Goal: Find specific page/section: Find specific page/section

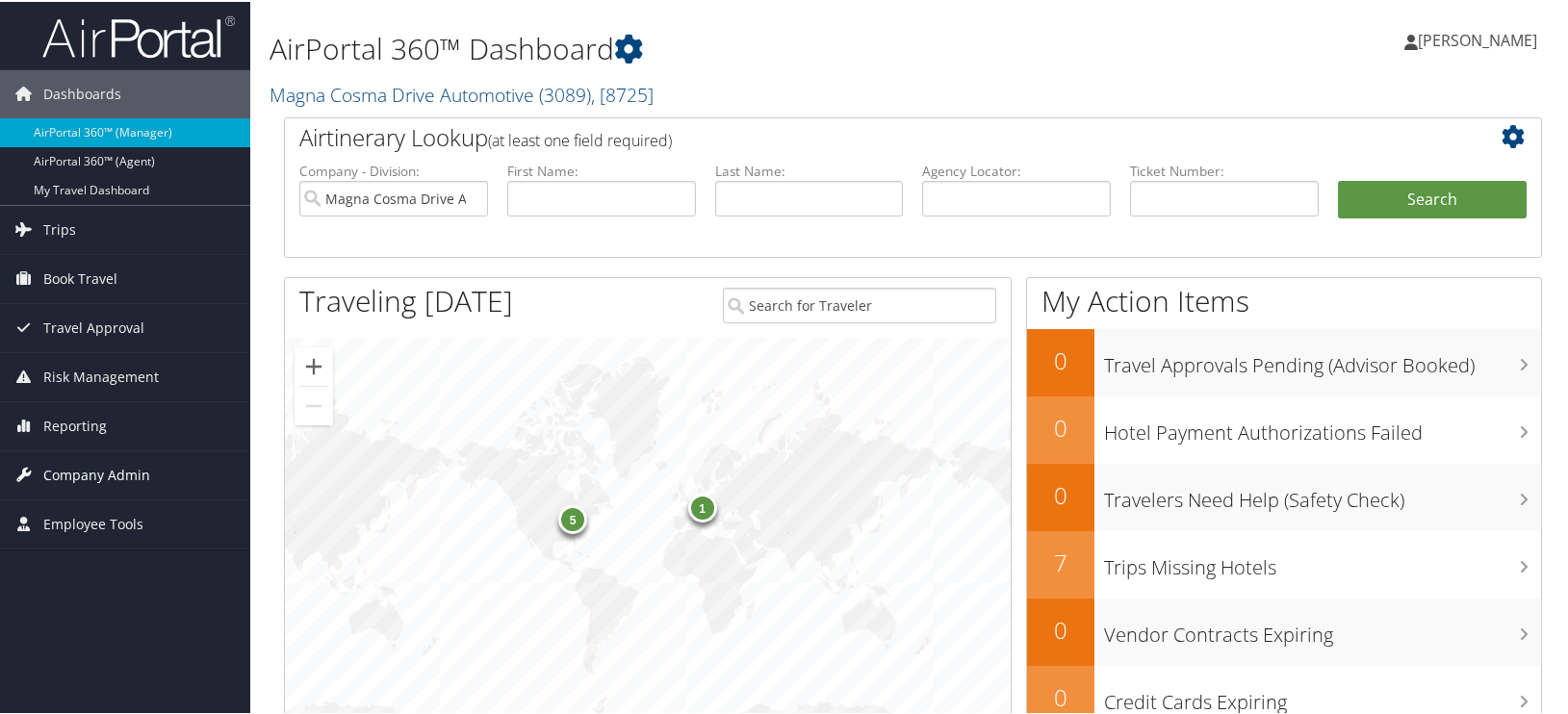
click at [70, 472] on span "Company Admin" at bounding box center [97, 472] width 107 height 48
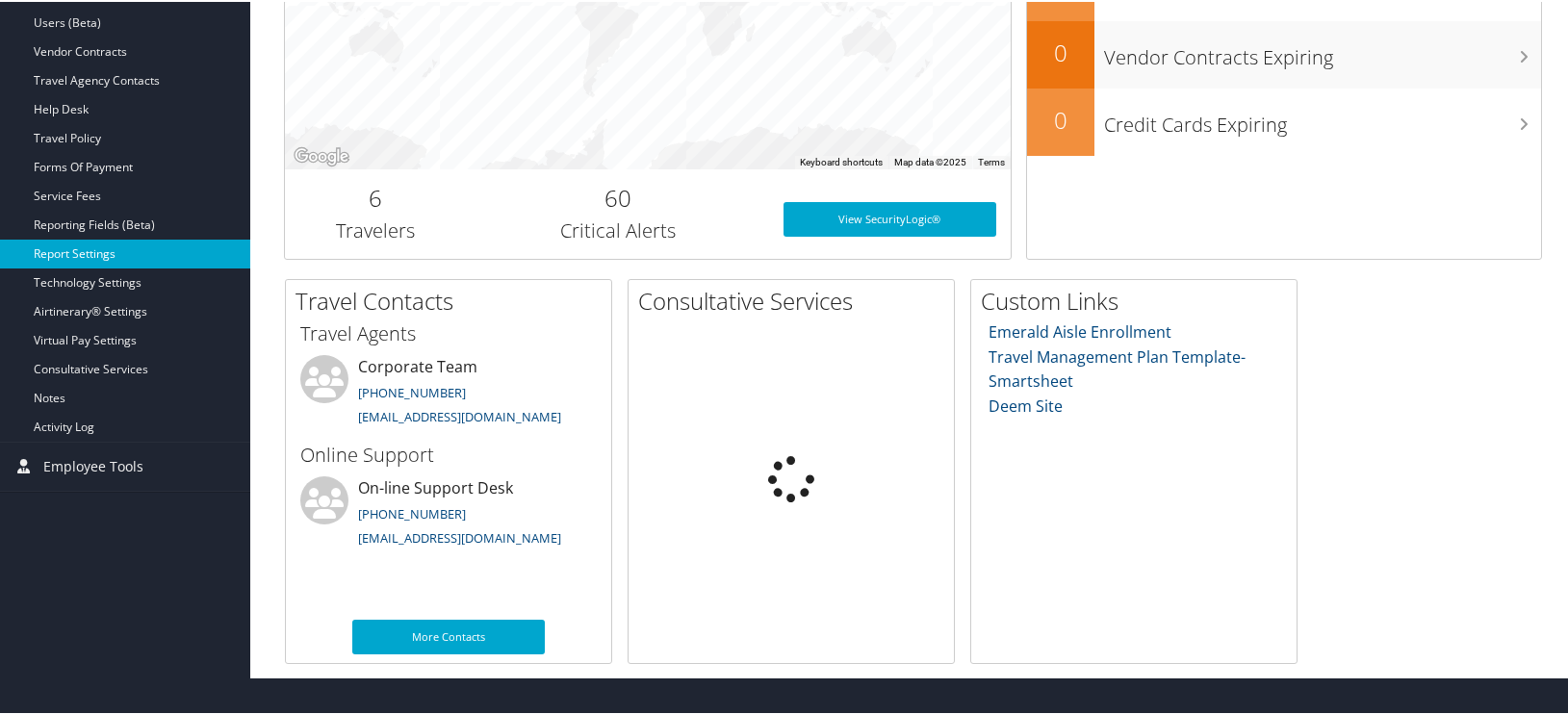
scroll to position [542, 0]
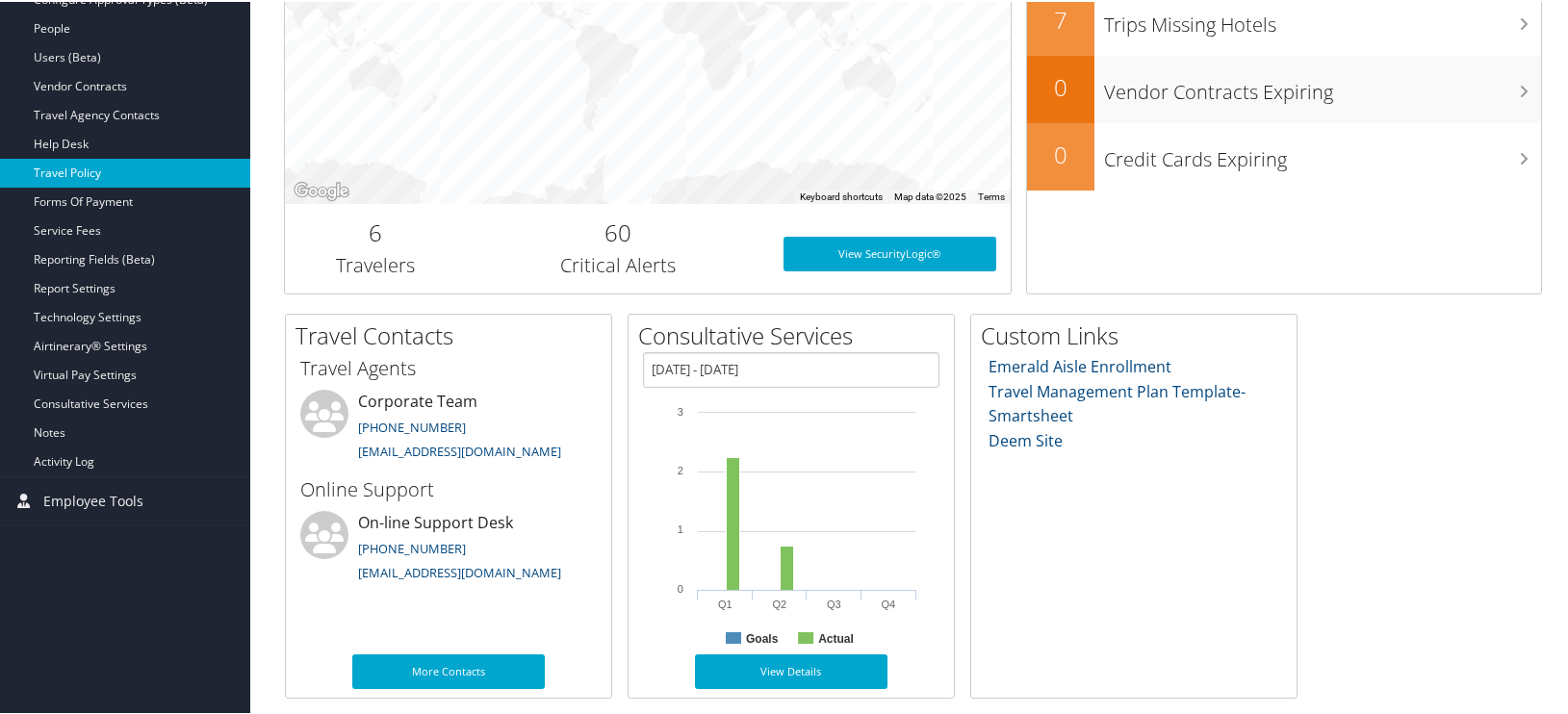
click at [71, 176] on link "Travel Policy" at bounding box center [125, 171] width 251 height 29
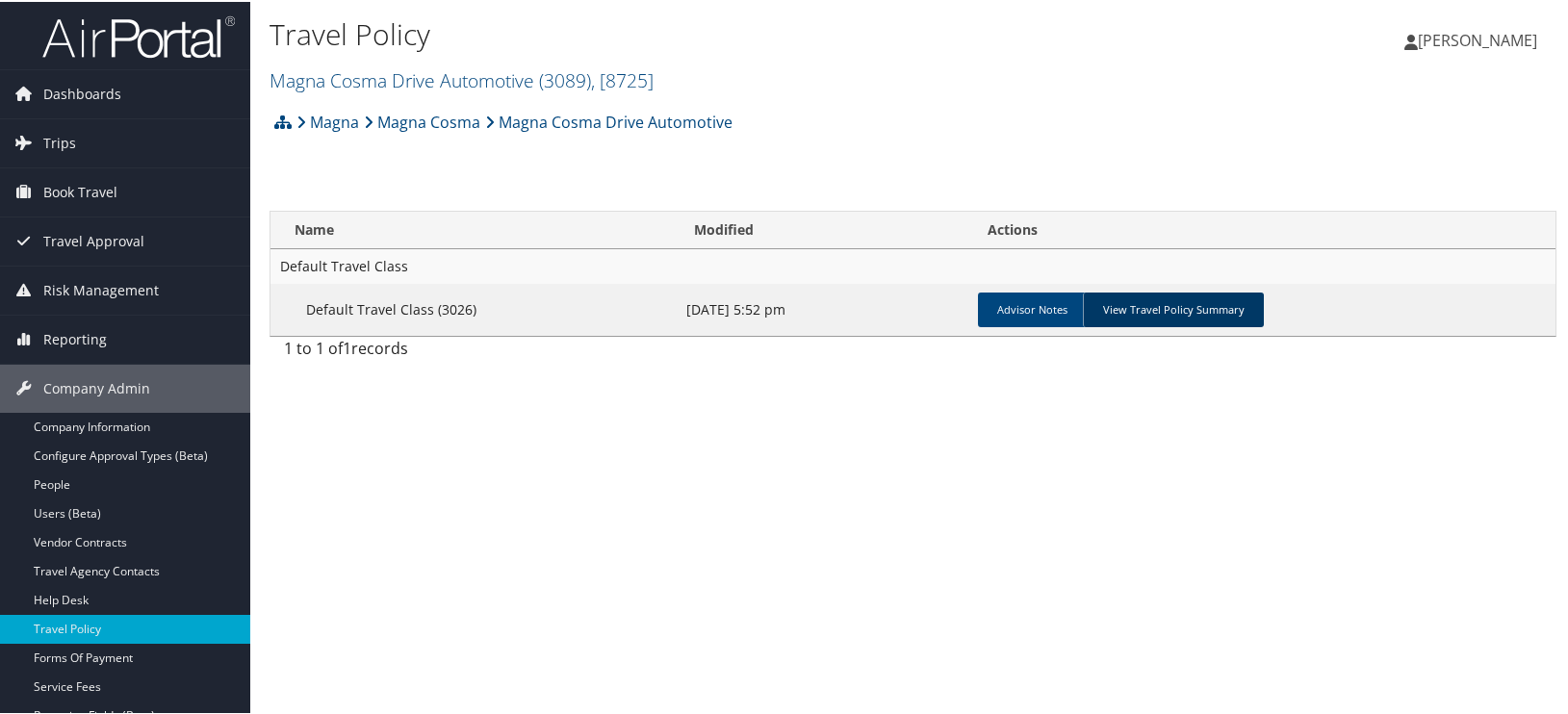
click at [1121, 303] on link "View Travel Policy Summary" at bounding box center [1172, 308] width 181 height 35
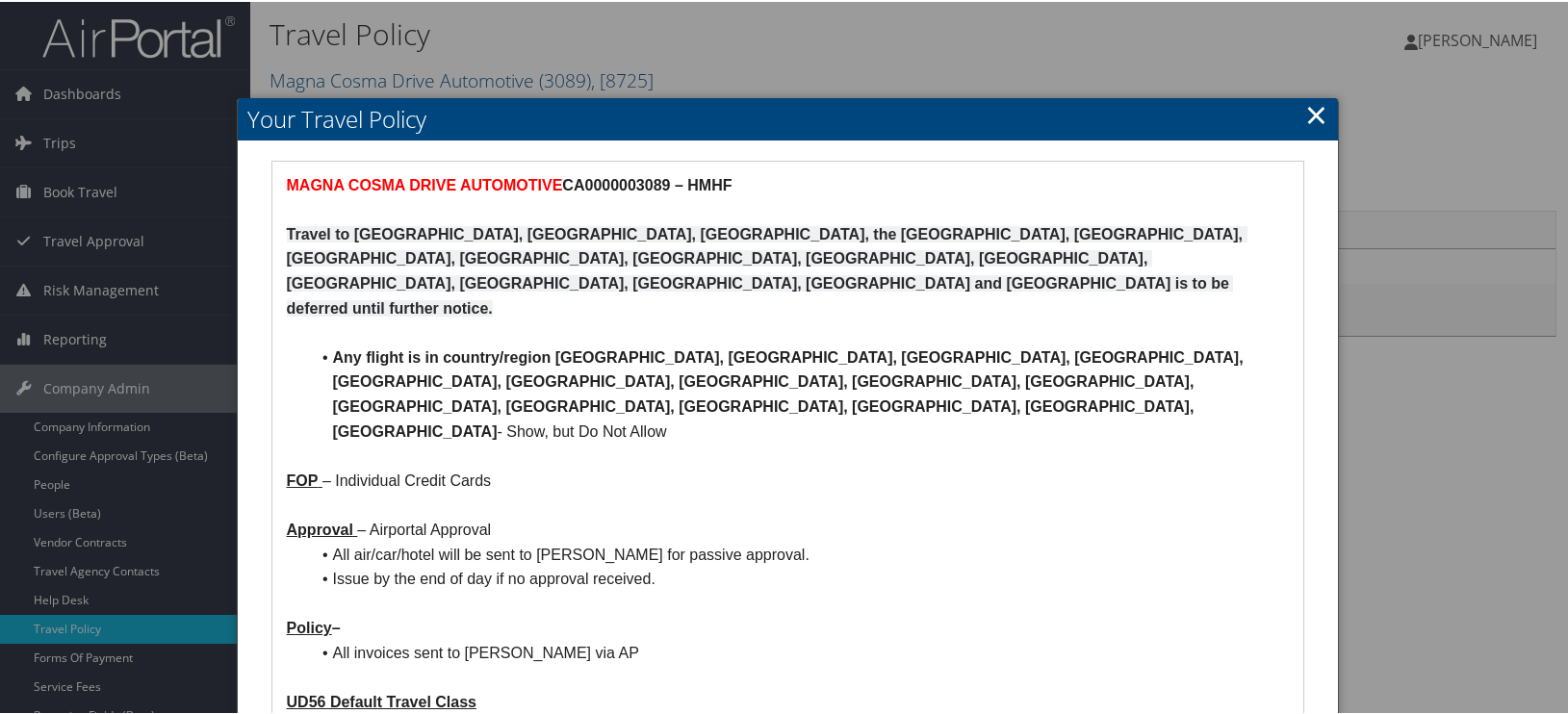
click at [402, 72] on div at bounding box center [787, 357] width 1576 height 714
click at [1314, 117] on link "×" at bounding box center [1316, 112] width 22 height 38
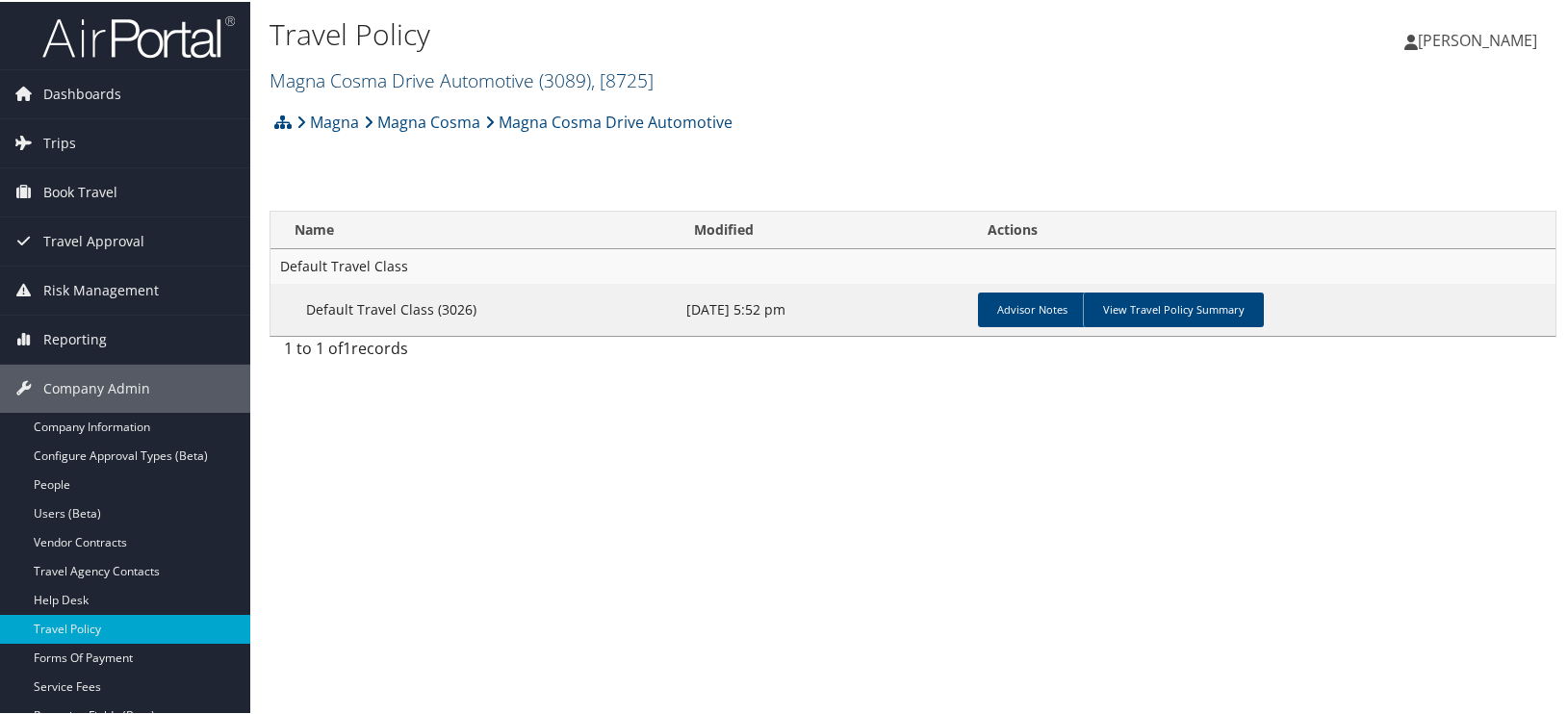
click at [415, 86] on link "Magna Cosma Drive Automotive ( 3089 ) , [ 8725 ]" at bounding box center [461, 78] width 384 height 26
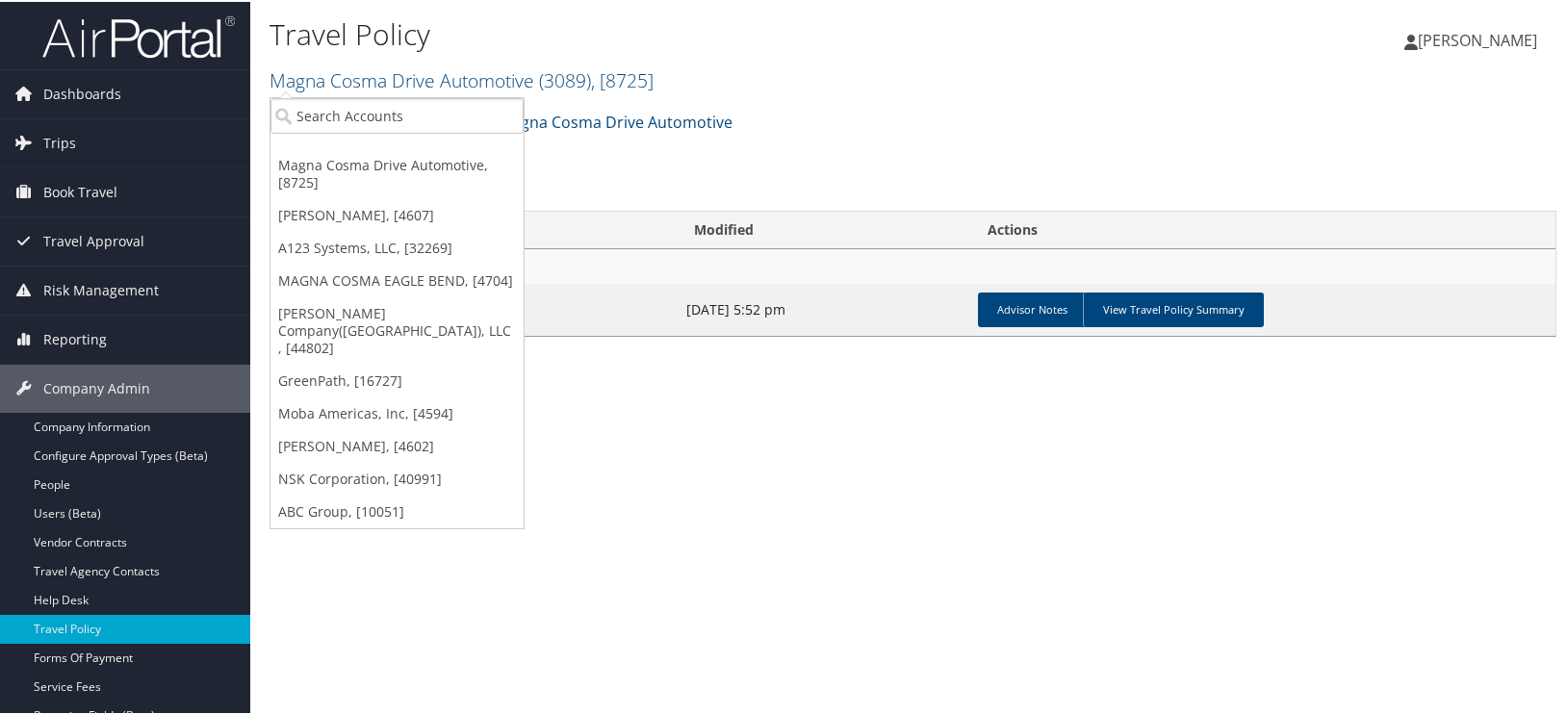
click at [367, 138] on ul "Magna Cosma Drive Automotive, [8725] Kahn, [4607] A123 Systems, LLC, [32269] MA…" at bounding box center [397, 312] width 255 height 432
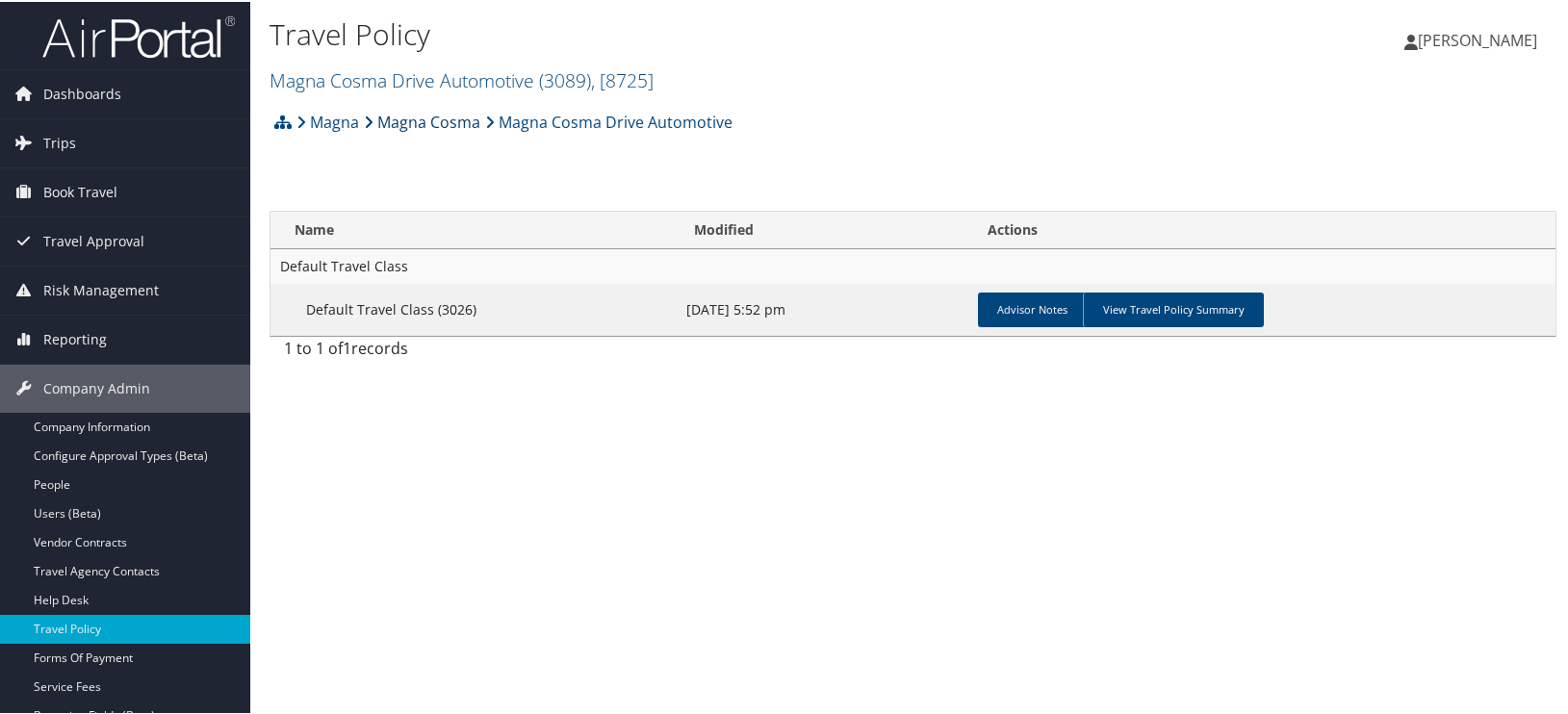
click at [367, 125] on icon at bounding box center [369, 120] width 10 height 16
click at [372, 80] on link "Magna Cosma Drive Automotive ( 3089 ) , [ 8725 ]" at bounding box center [461, 78] width 384 height 26
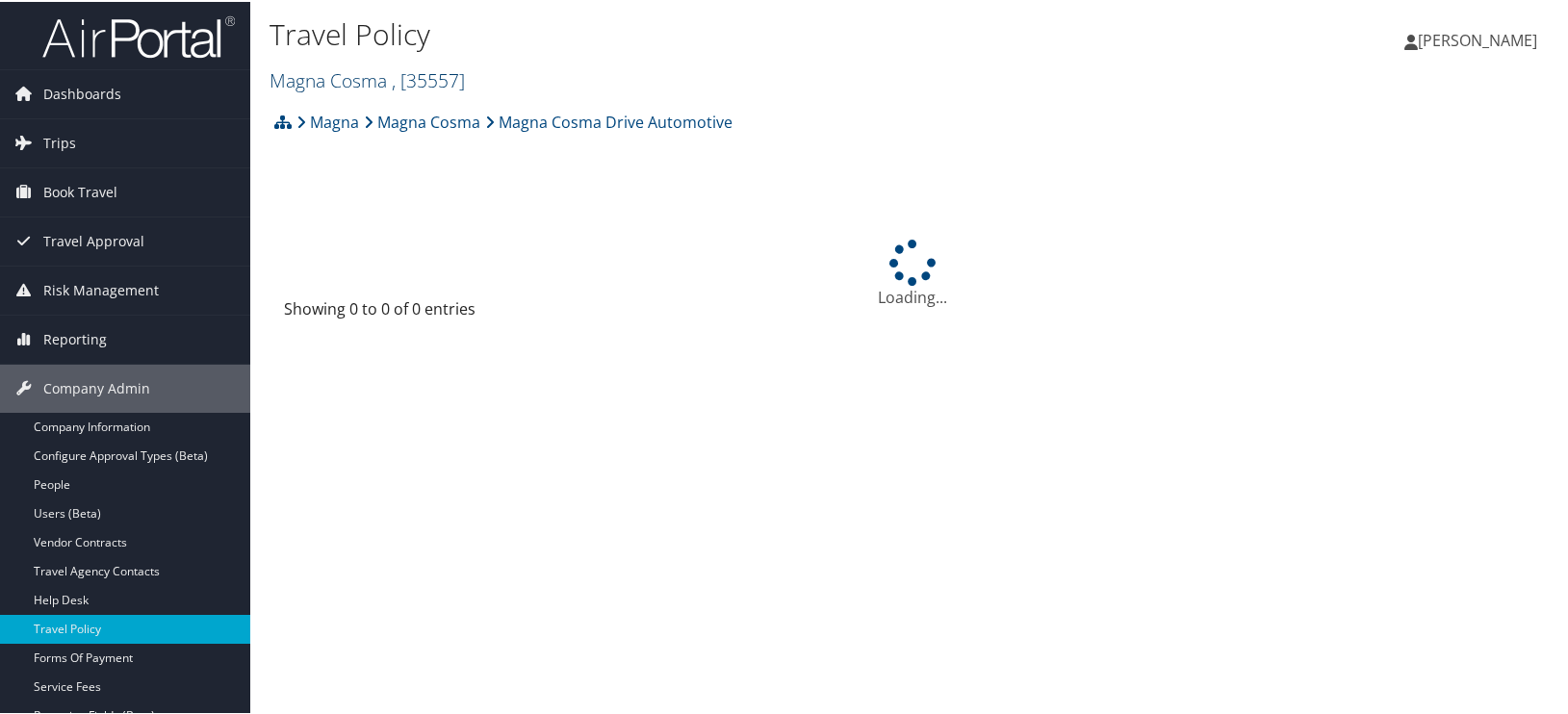
click at [336, 80] on link "Magna Cosma , [ 35557 ]" at bounding box center [367, 78] width 195 height 26
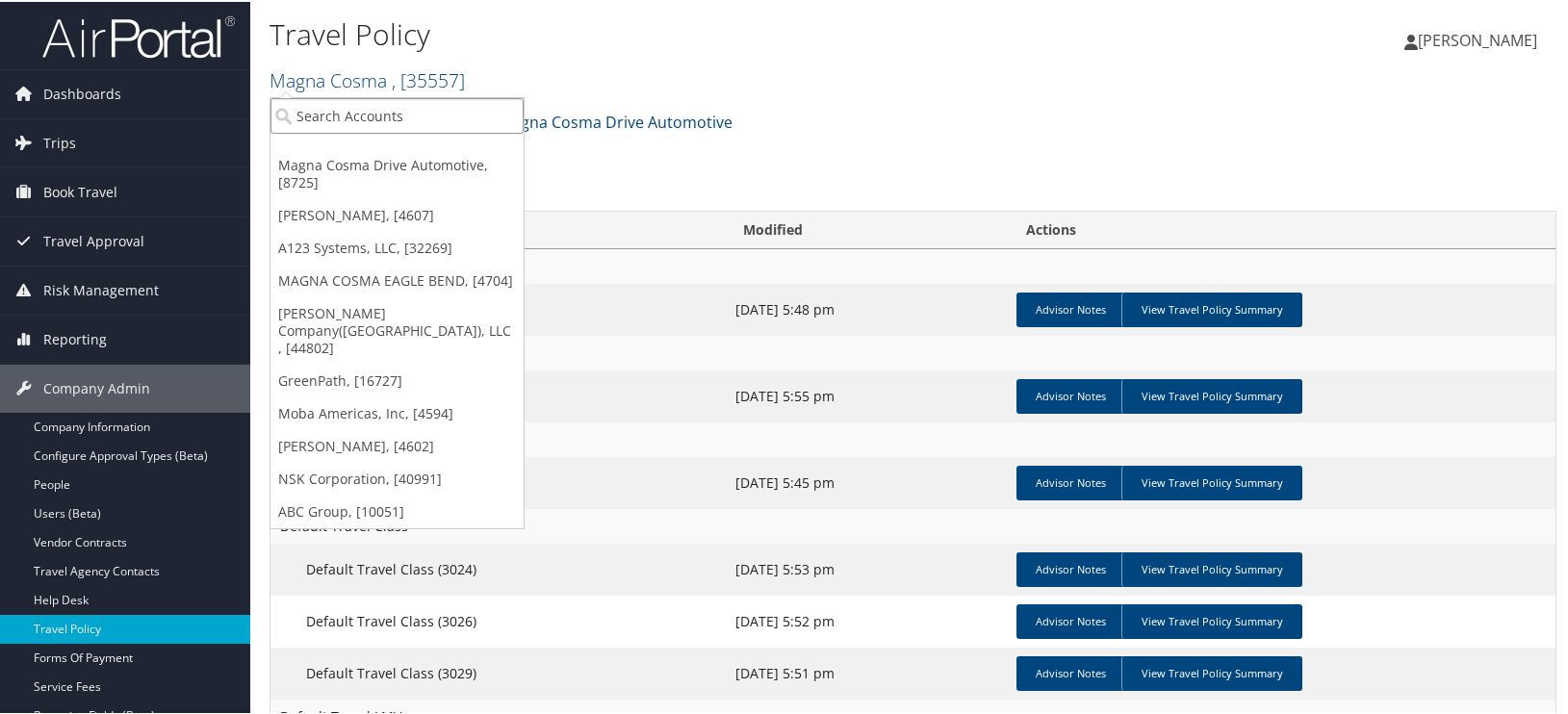
click at [336, 108] on input "search" at bounding box center [397, 114] width 254 height 36
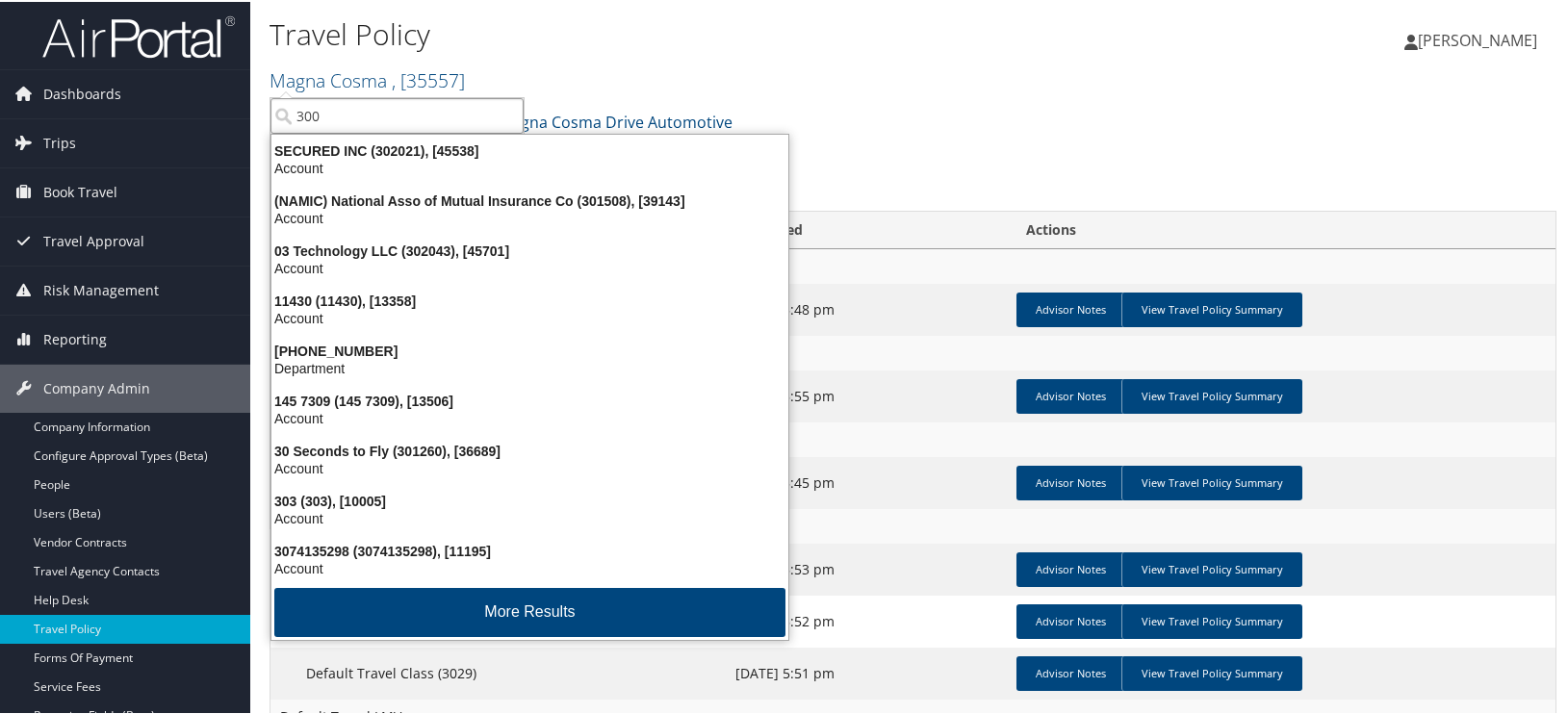
type input "3006"
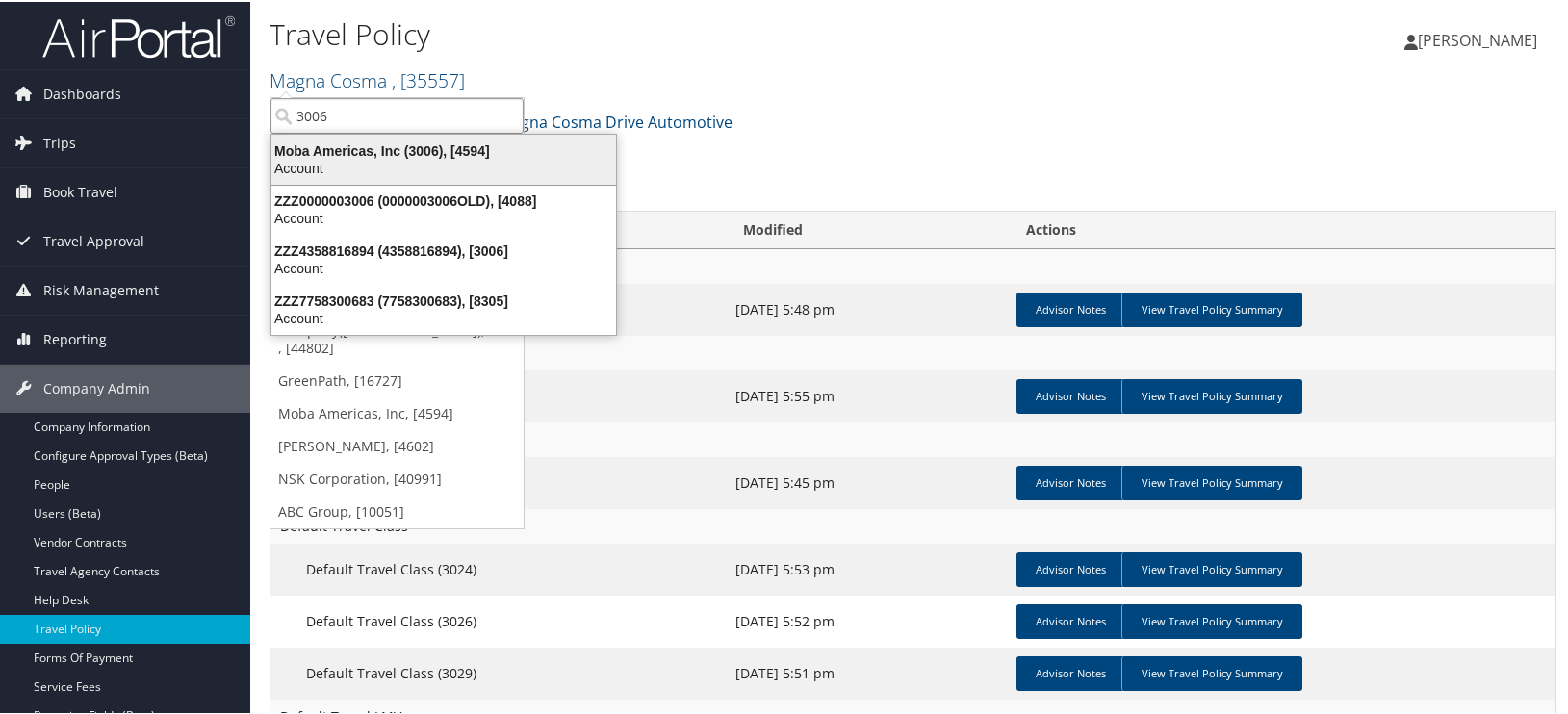
click at [302, 155] on div "Moba Americas, Inc (3006), [4594]" at bounding box center [443, 149] width 368 height 18
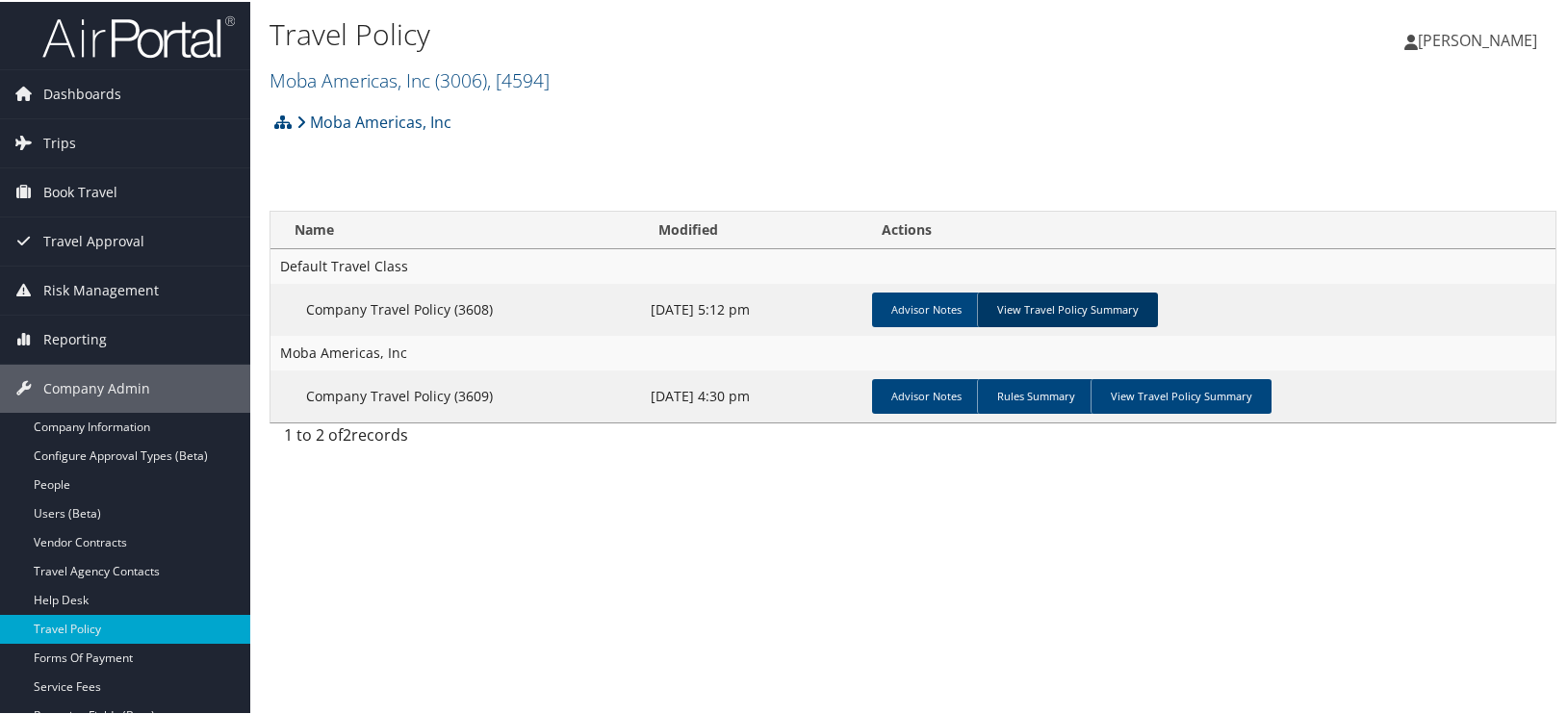
click at [1041, 306] on link "View Travel Policy Summary" at bounding box center [1067, 308] width 181 height 35
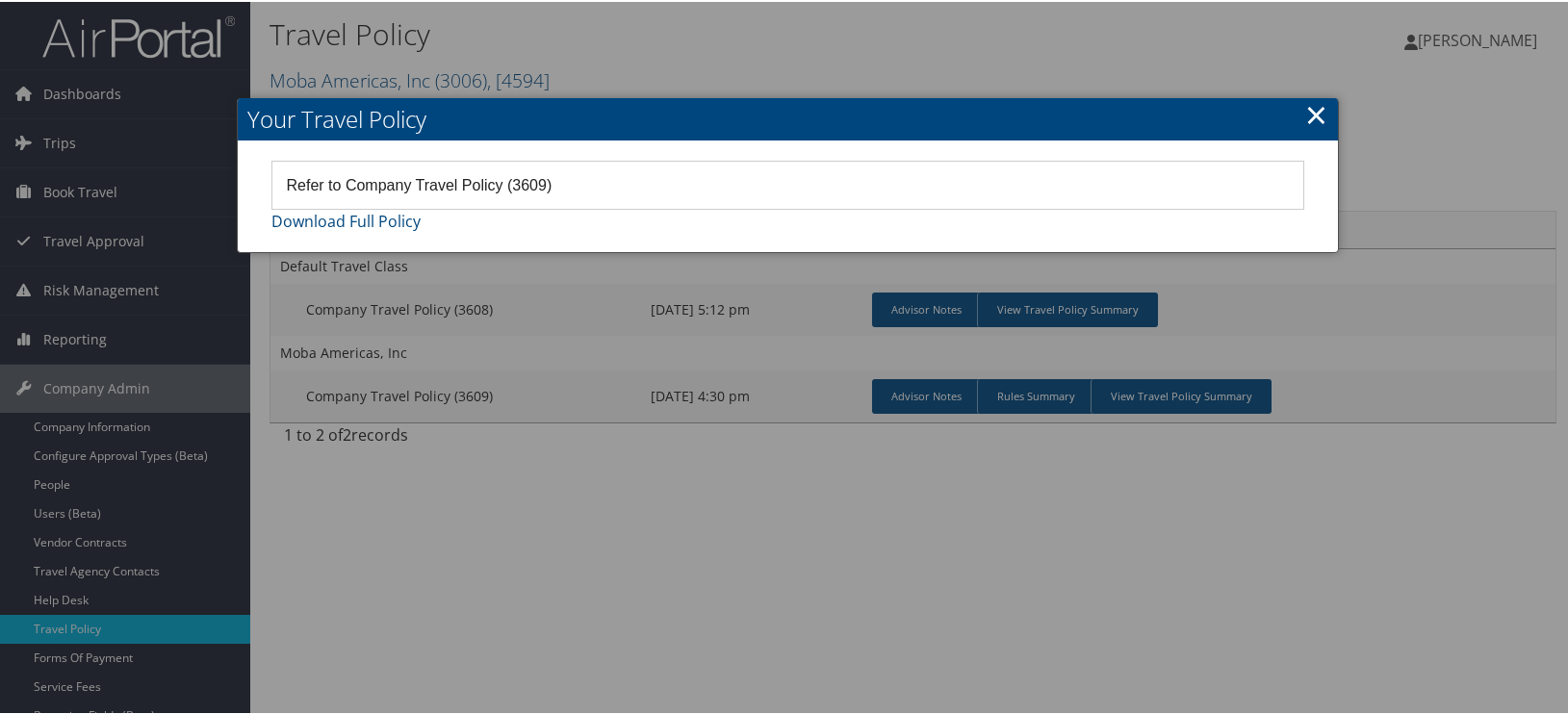
click at [1306, 108] on link "×" at bounding box center [1316, 112] width 22 height 38
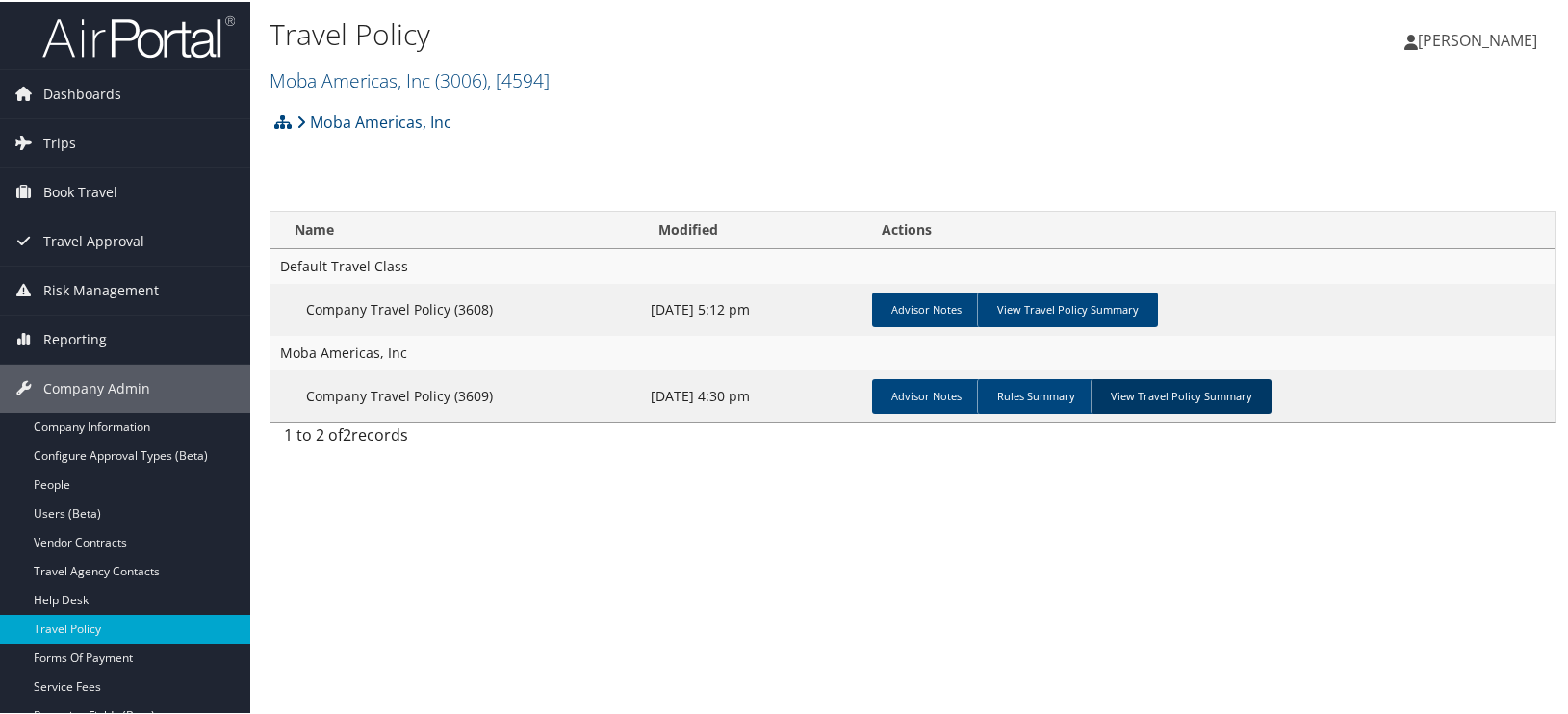
click at [1176, 400] on link "View Travel Policy Summary" at bounding box center [1180, 393] width 181 height 35
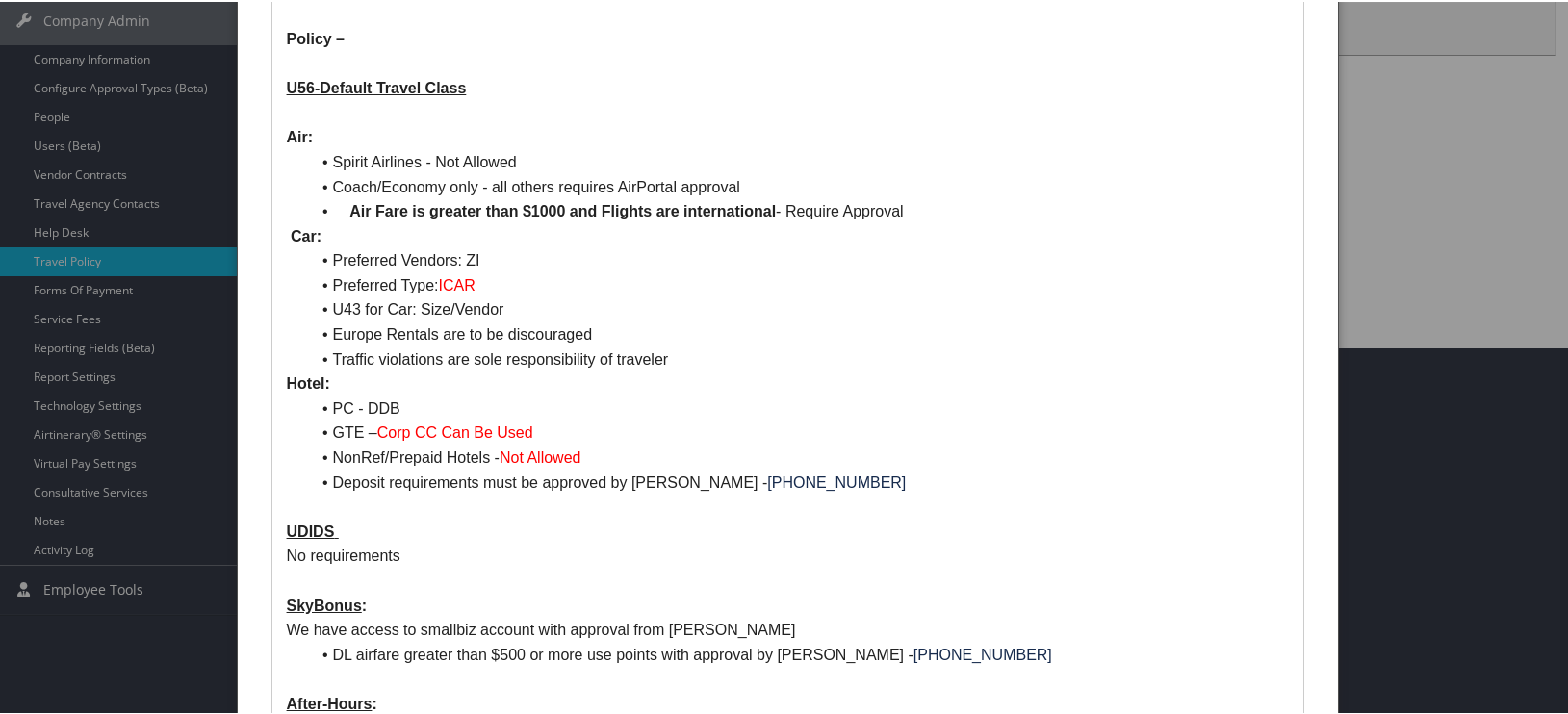
scroll to position [385, 0]
